Goal: Find specific page/section: Find specific page/section

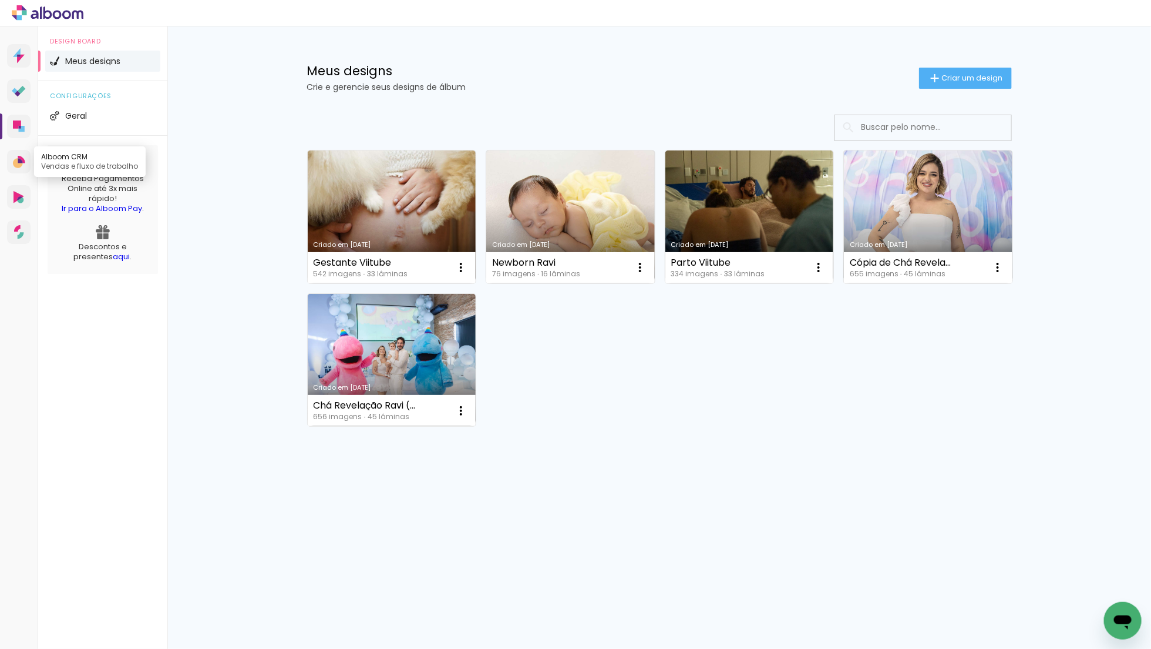
click at [16, 159] on icon at bounding box center [18, 163] width 10 height 10
click at [54, 11] on icon at bounding box center [48, 12] width 72 height 15
